Goal: Task Accomplishment & Management: Manage account settings

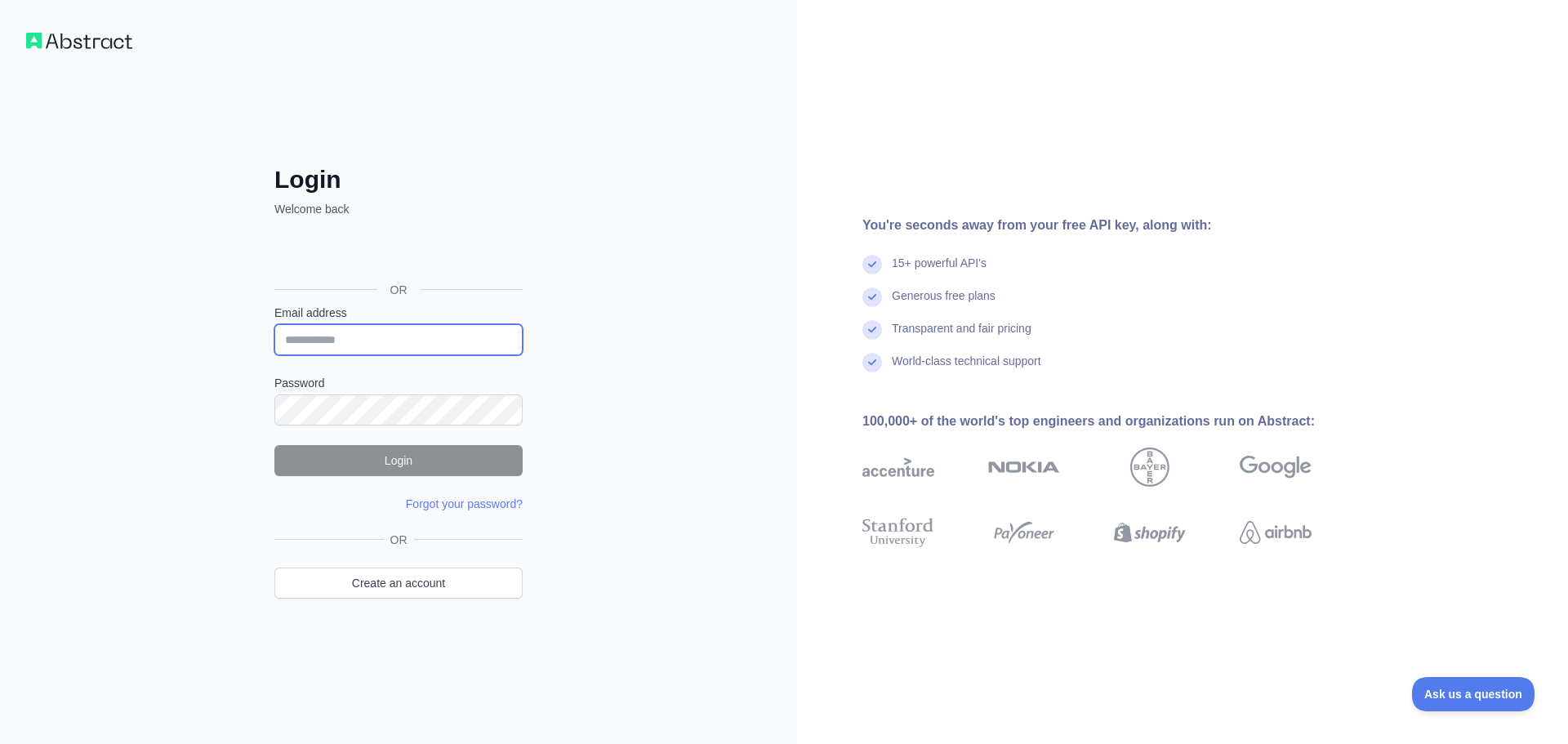
drag, startPoint x: 0, startPoint y: 0, endPoint x: 359, endPoint y: 341, distance: 495.1
click at [359, 341] on input "Email address" at bounding box center [398, 339] width 248 height 31
type input "**********"
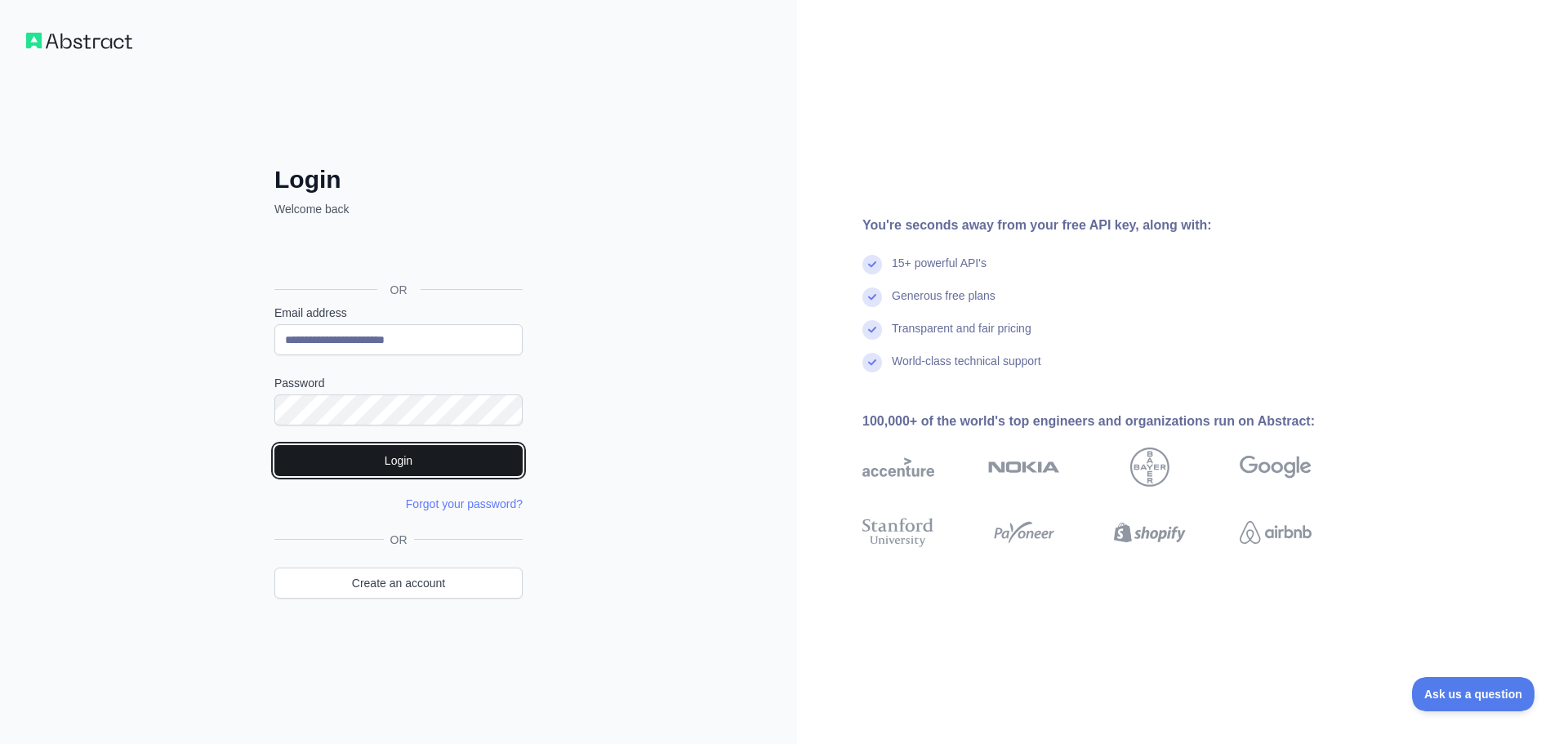
click at [406, 463] on button "Login" at bounding box center [398, 460] width 248 height 31
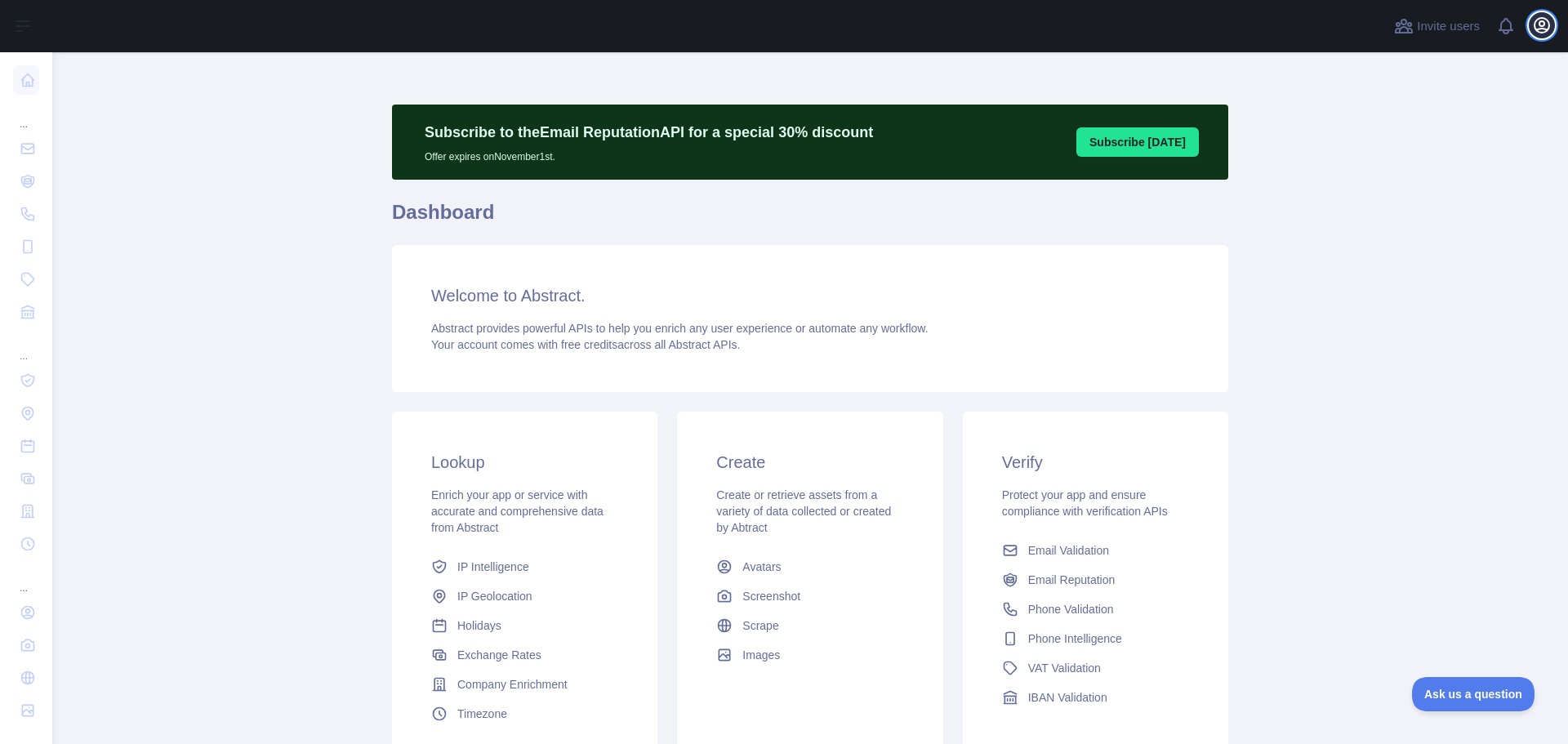
click at [1543, 30] on icon "button" at bounding box center [1542, 25] width 19 height 19
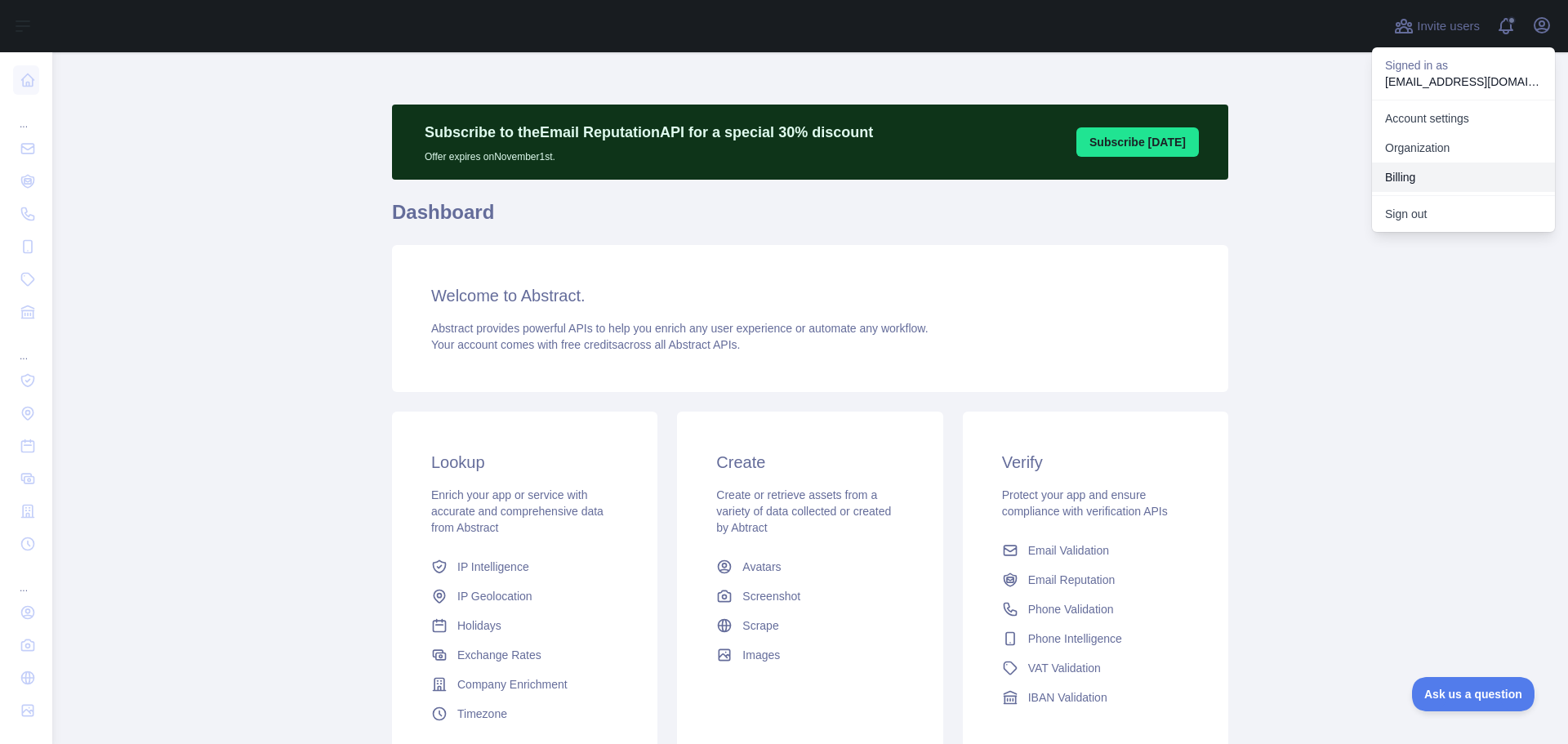
click at [1407, 181] on button "Billing" at bounding box center [1464, 177] width 183 height 30
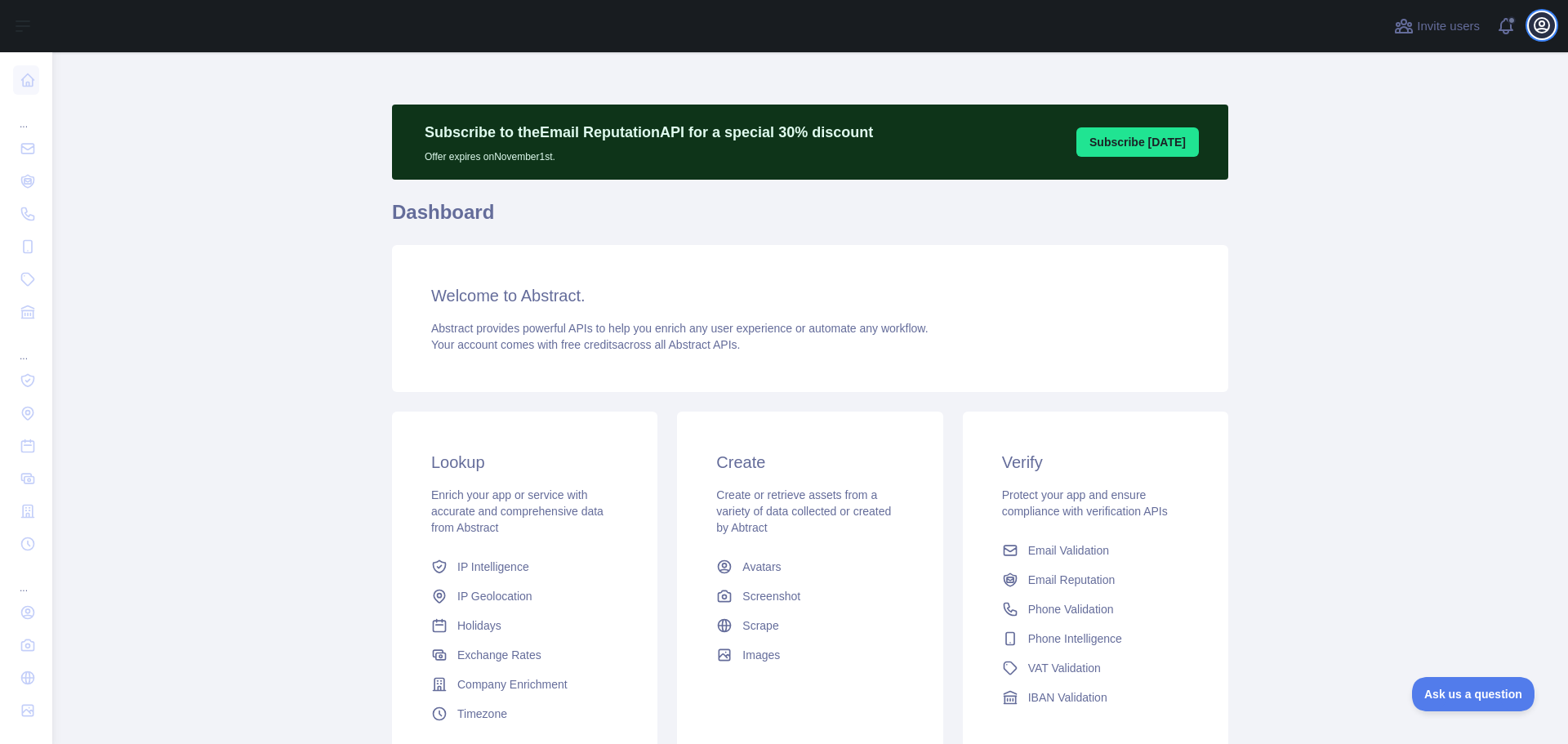
click at [1543, 33] on icon "button" at bounding box center [1542, 25] width 19 height 19
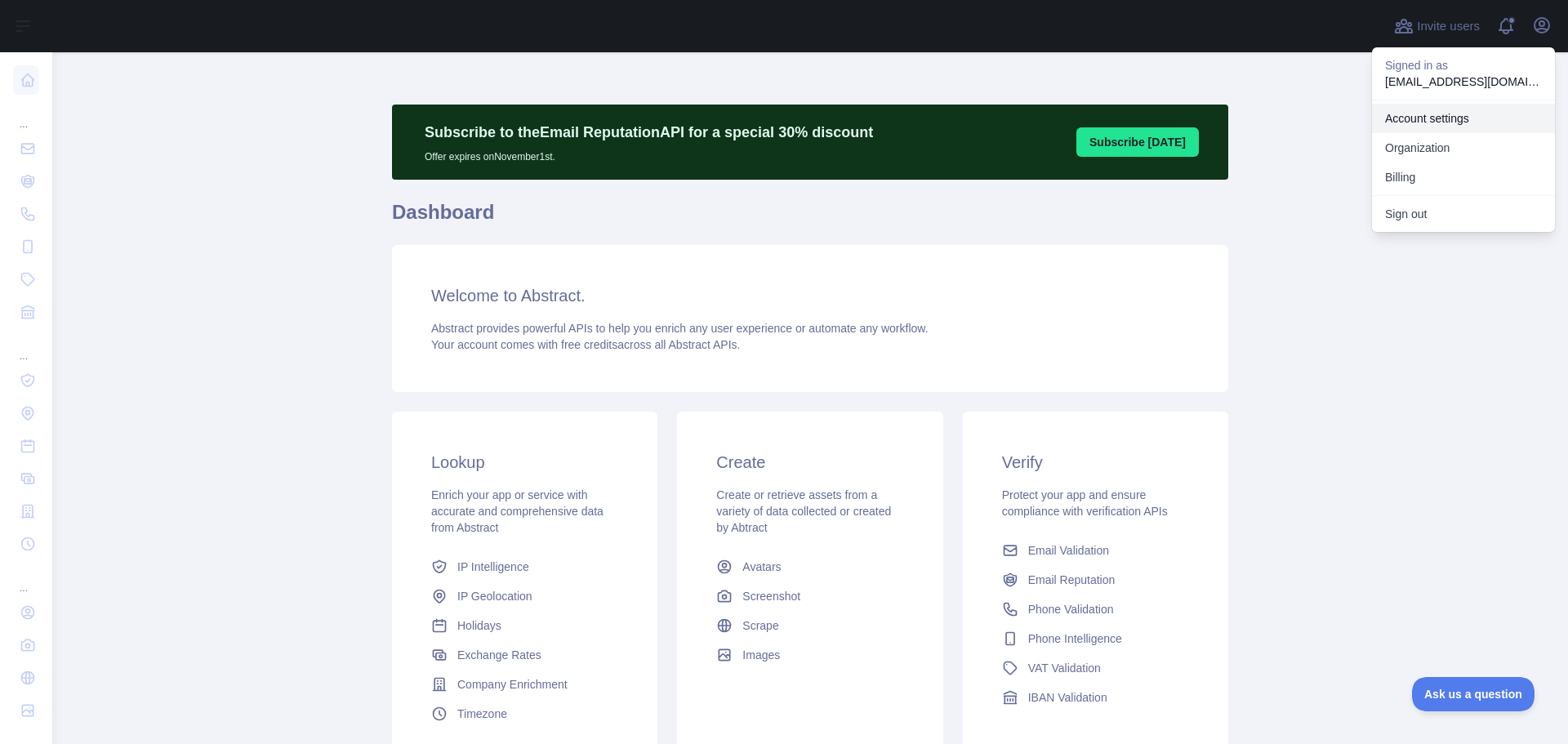
click at [1450, 114] on link "Account settings" at bounding box center [1464, 118] width 183 height 30
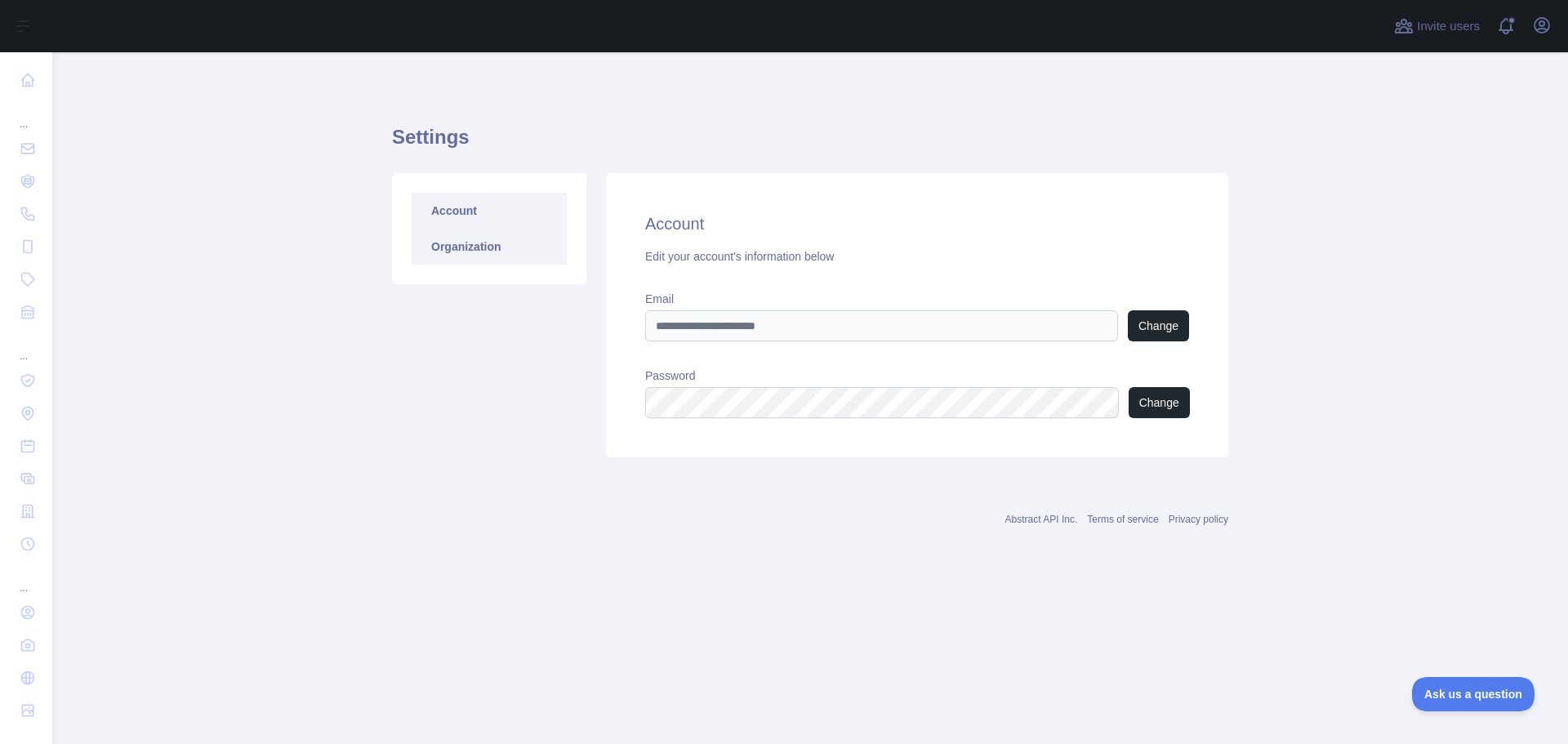
click at [505, 247] on link "Organization" at bounding box center [489, 246] width 155 height 36
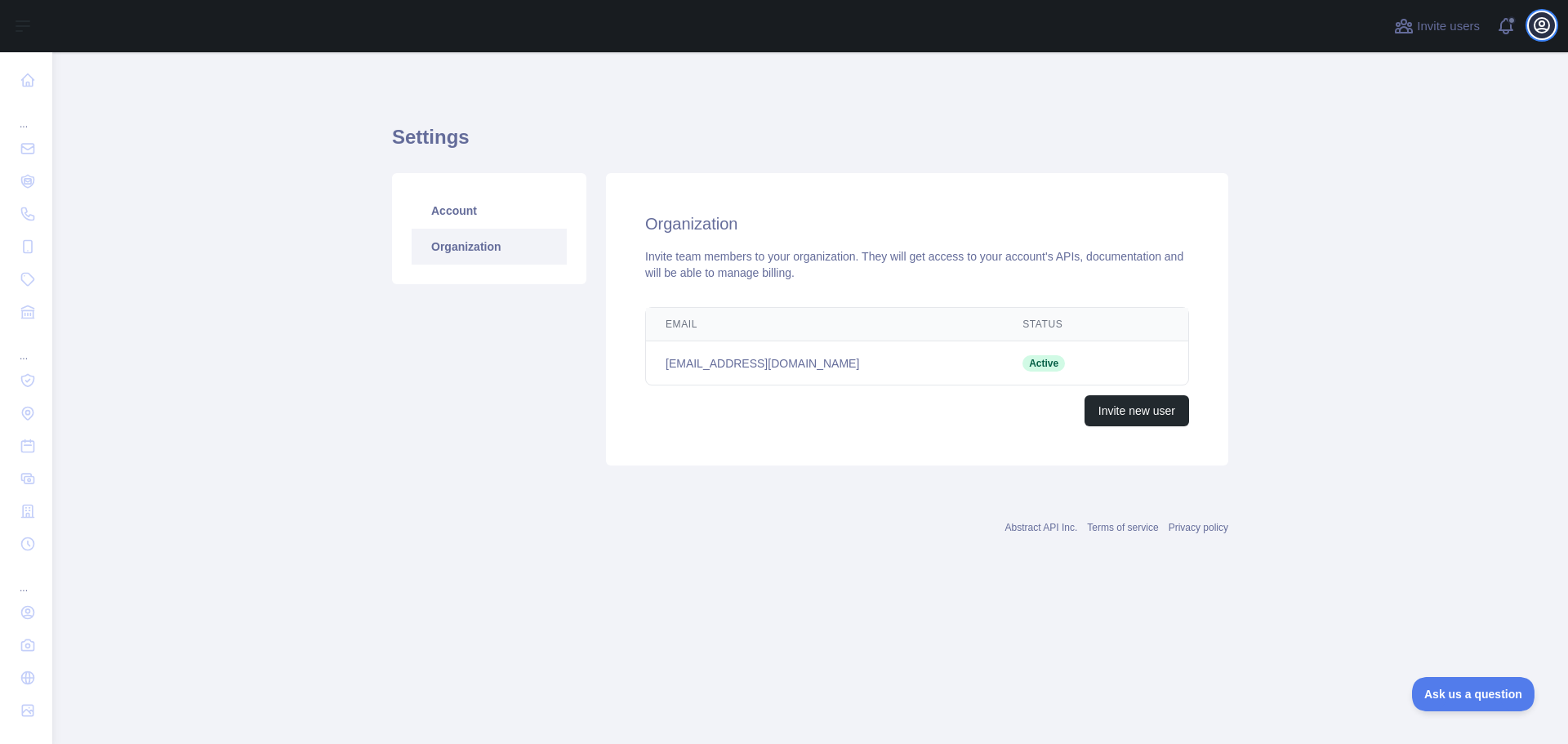
click at [1538, 33] on icon "button" at bounding box center [1542, 25] width 19 height 19
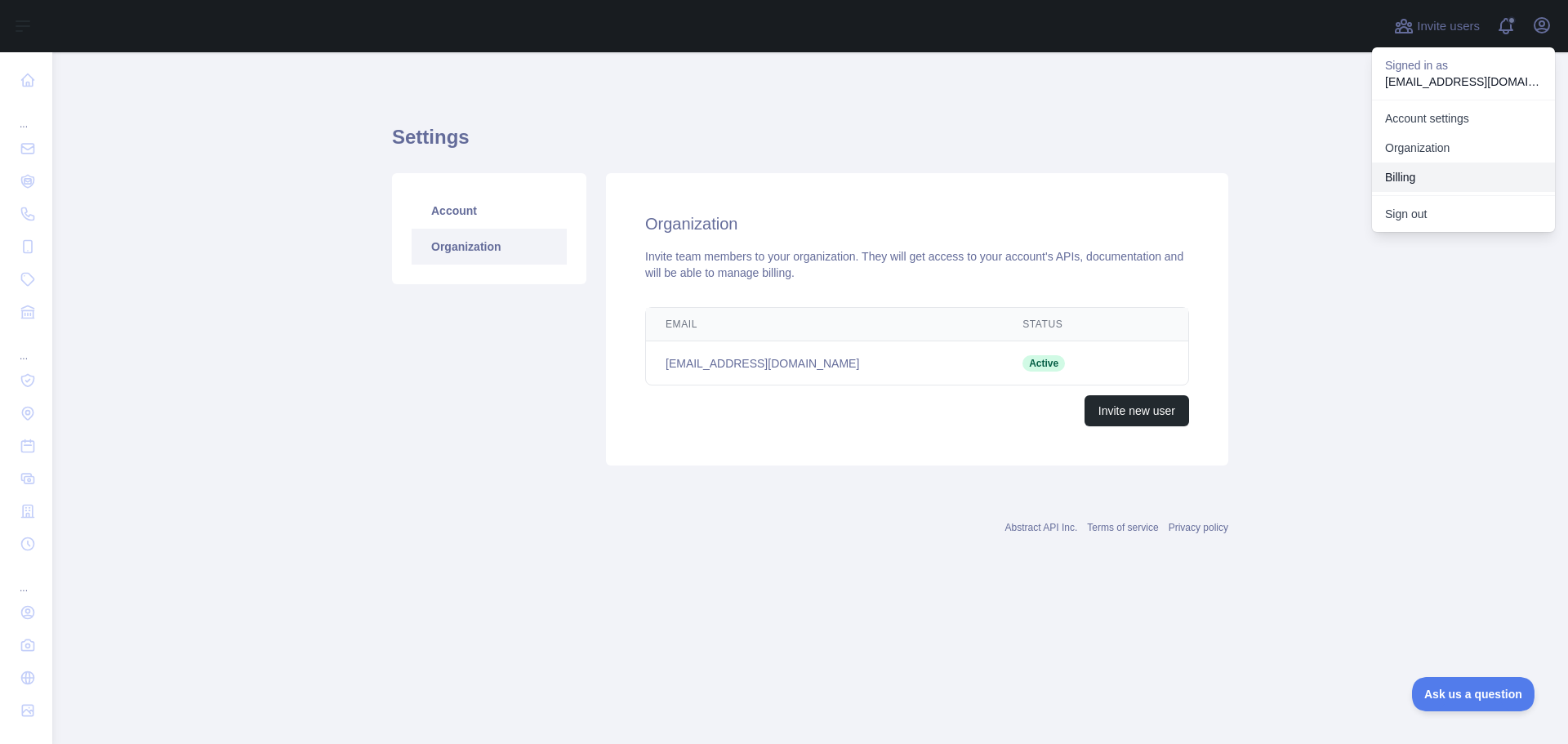
click at [1439, 178] on button "Billing" at bounding box center [1464, 177] width 183 height 30
